Goal: Find specific page/section: Find specific page/section

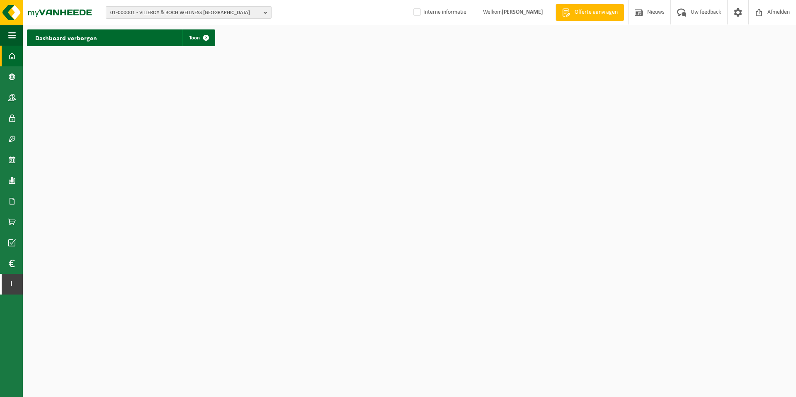
click at [125, 11] on span "01-000001 - VILLEROY & BOCH WELLNESS NV" at bounding box center [185, 13] width 150 height 12
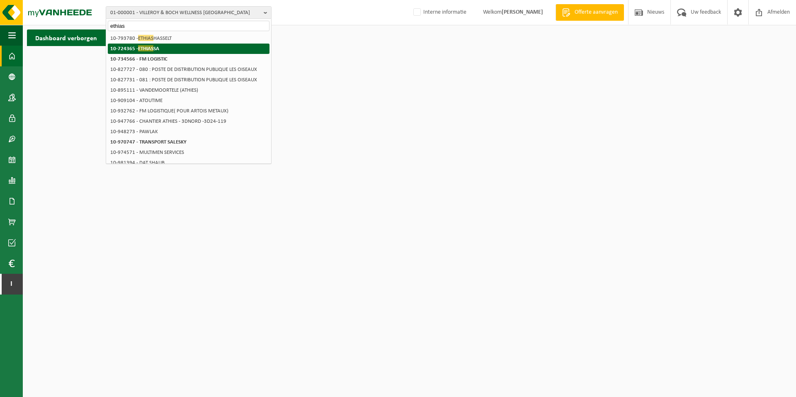
type input "ethias"
click at [123, 46] on strong "10-724365 - ETHIAS SA" at bounding box center [134, 48] width 49 height 6
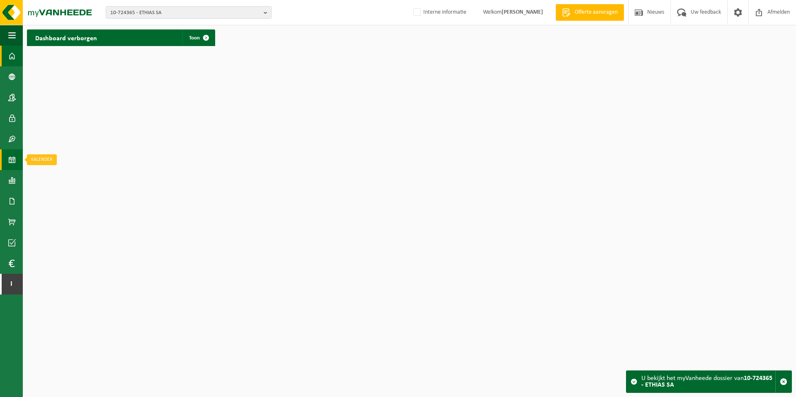
click at [15, 163] on span at bounding box center [11, 159] width 7 height 21
